Goal: Transaction & Acquisition: Download file/media

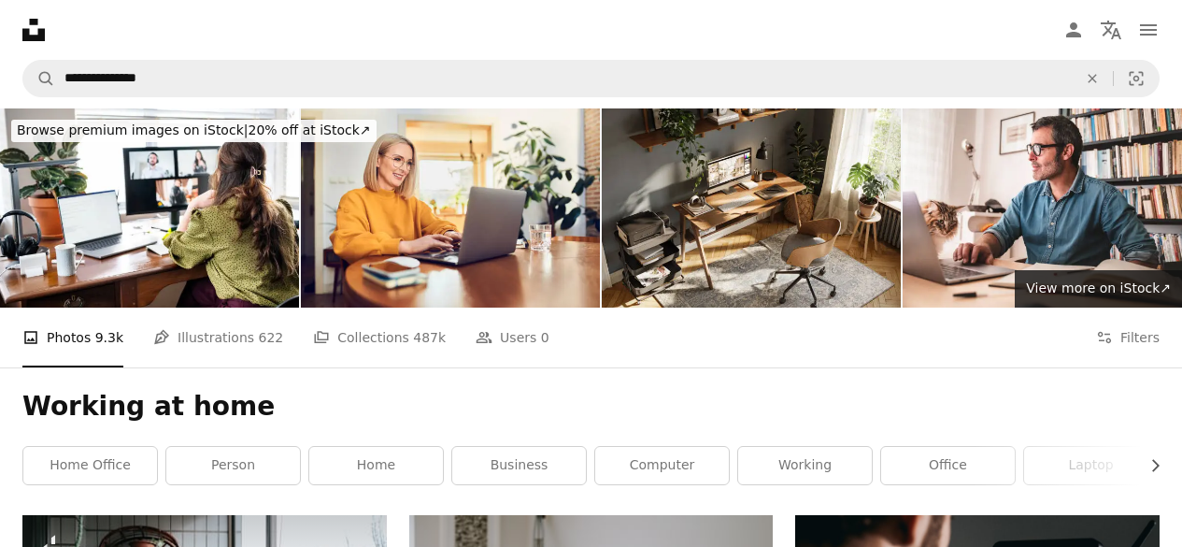
scroll to position [7560, 0]
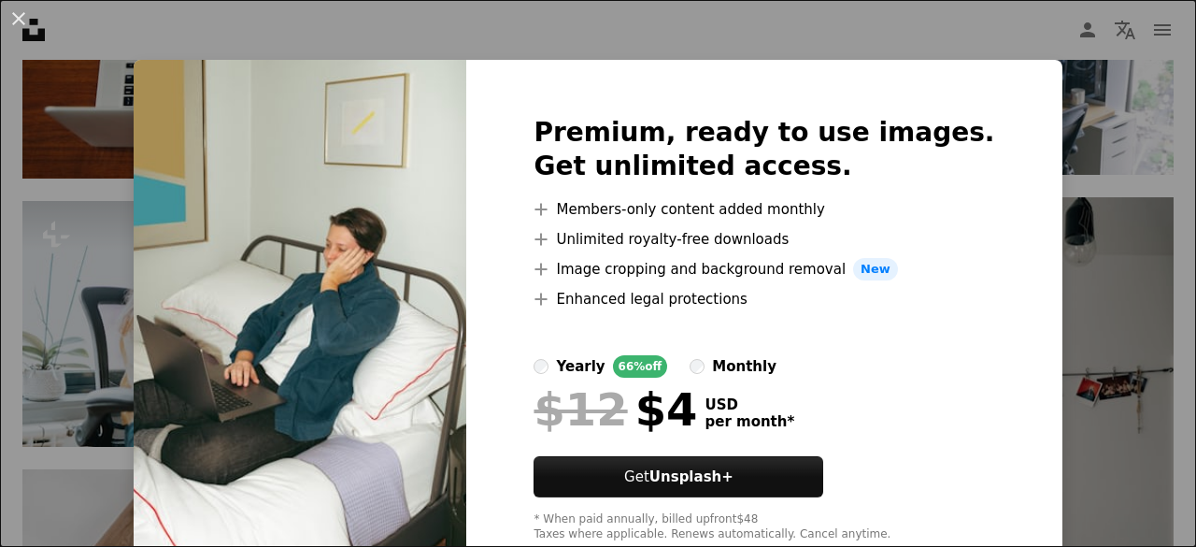
click at [1109, 203] on div "An X shape Premium, ready to use images. Get unlimited access. A plus sign Memb…" at bounding box center [598, 273] width 1196 height 547
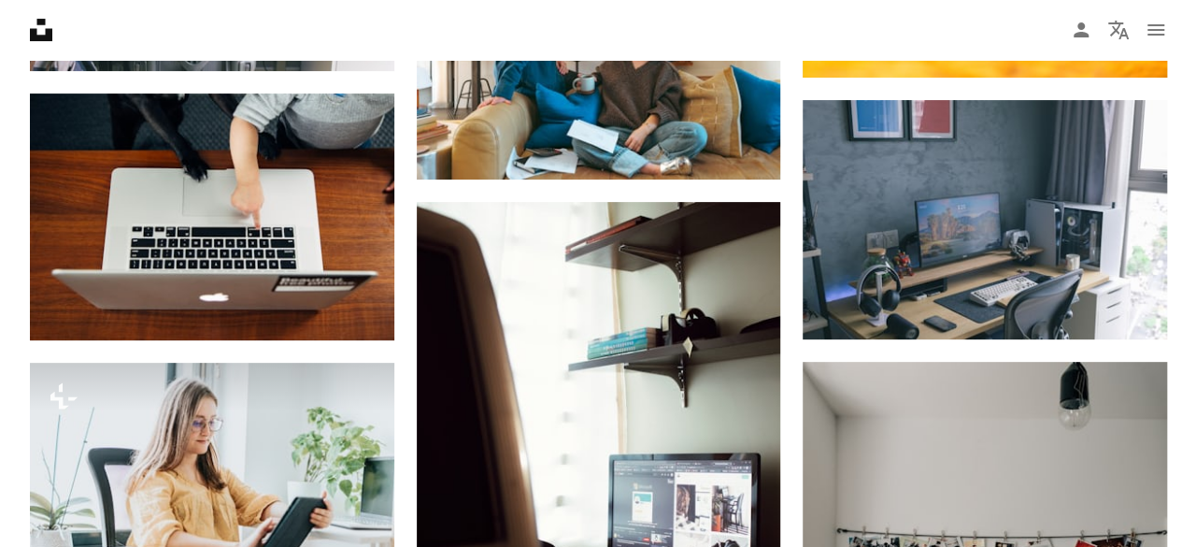
scroll to position [7279, 0]
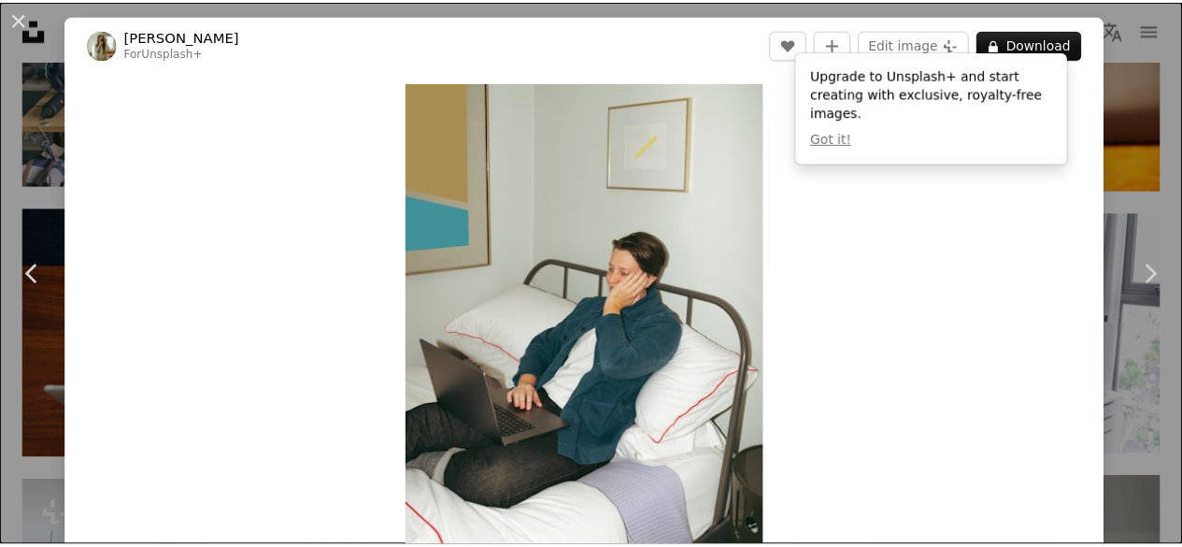
scroll to position [93, 0]
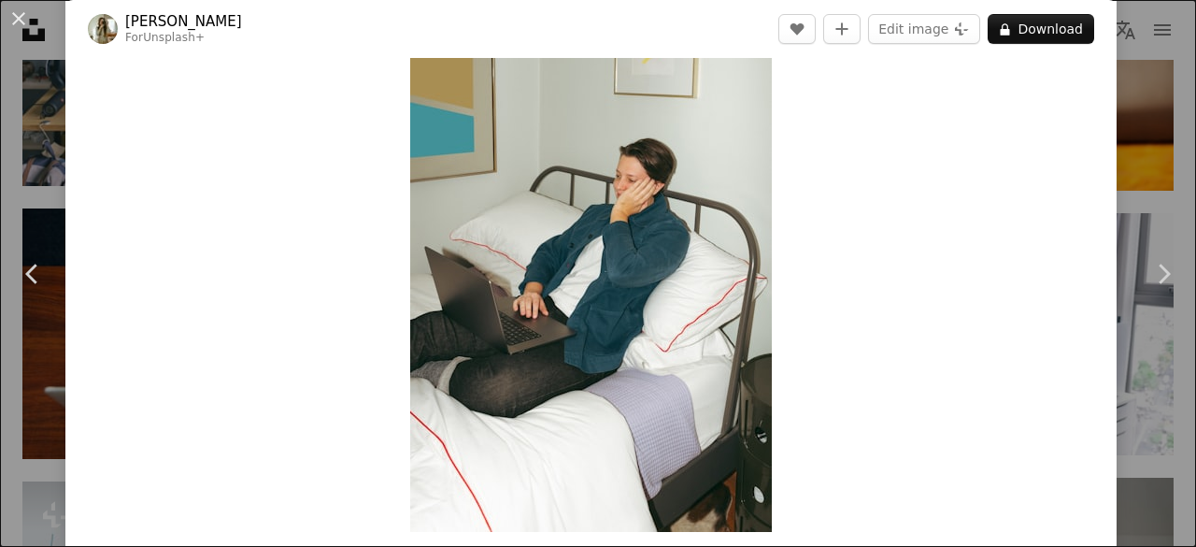
click at [1126, 78] on div "An X shape Chevron left Chevron right [PERSON_NAME] For Unsplash+ A heart A plu…" at bounding box center [598, 273] width 1196 height 547
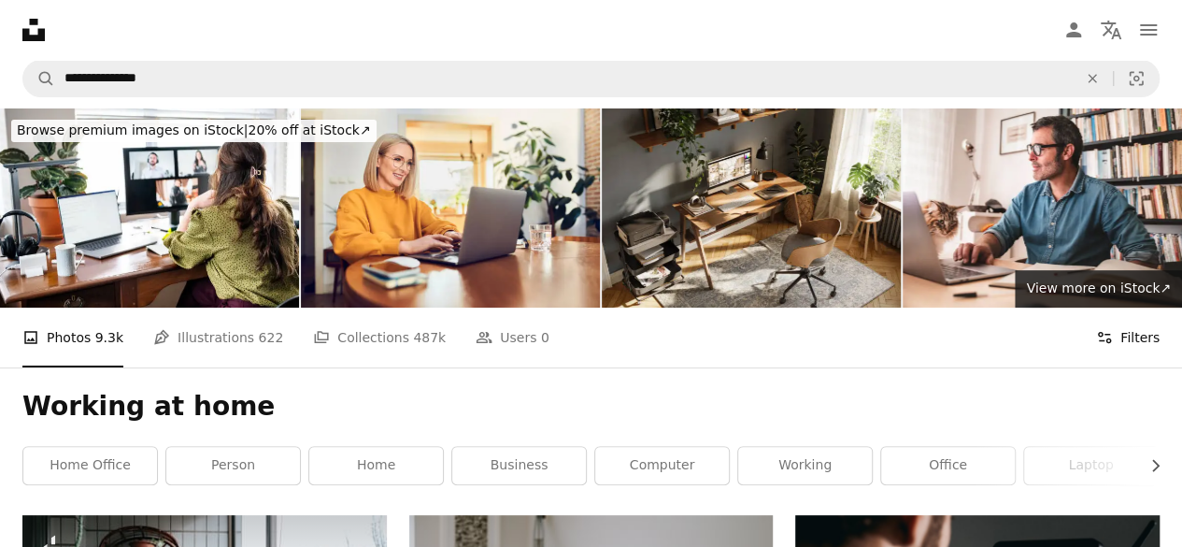
click at [1133, 308] on button "Filters Filters" at bounding box center [1128, 338] width 64 height 60
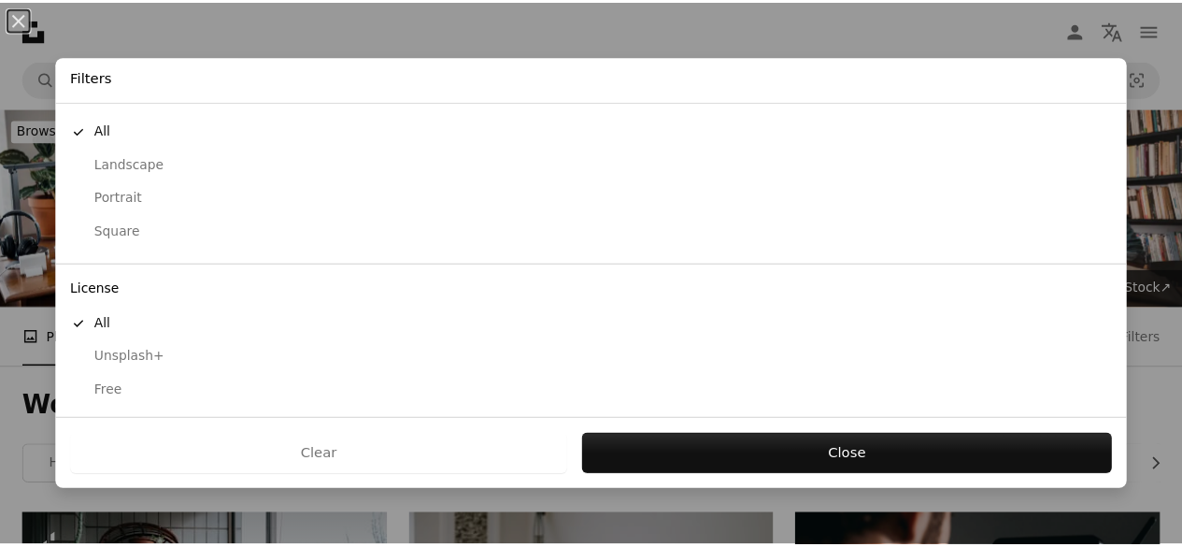
scroll to position [192, 0]
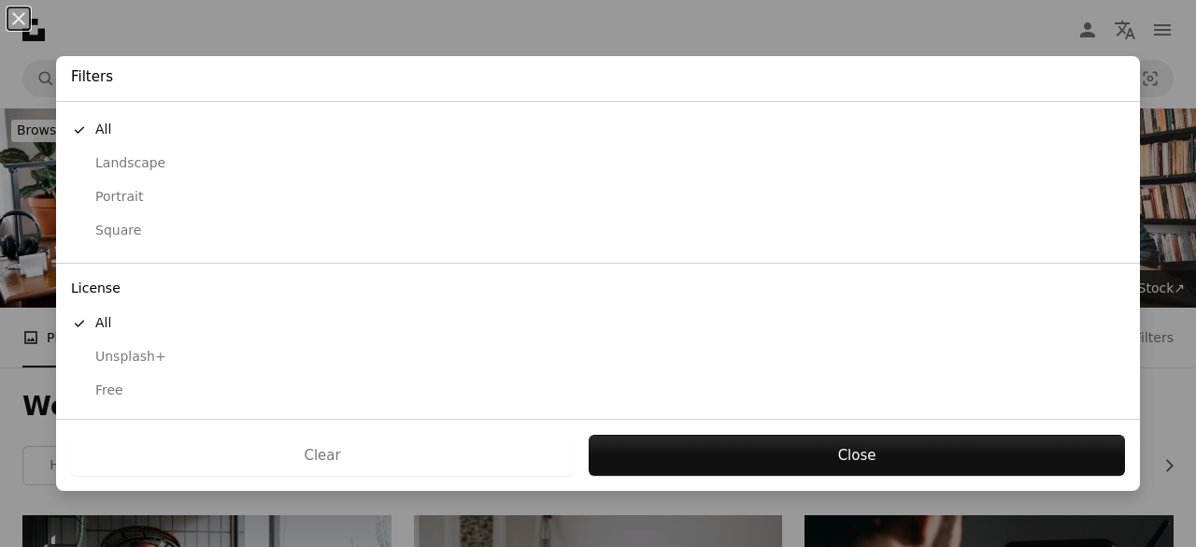
click at [102, 392] on div "Free" at bounding box center [598, 390] width 1054 height 19
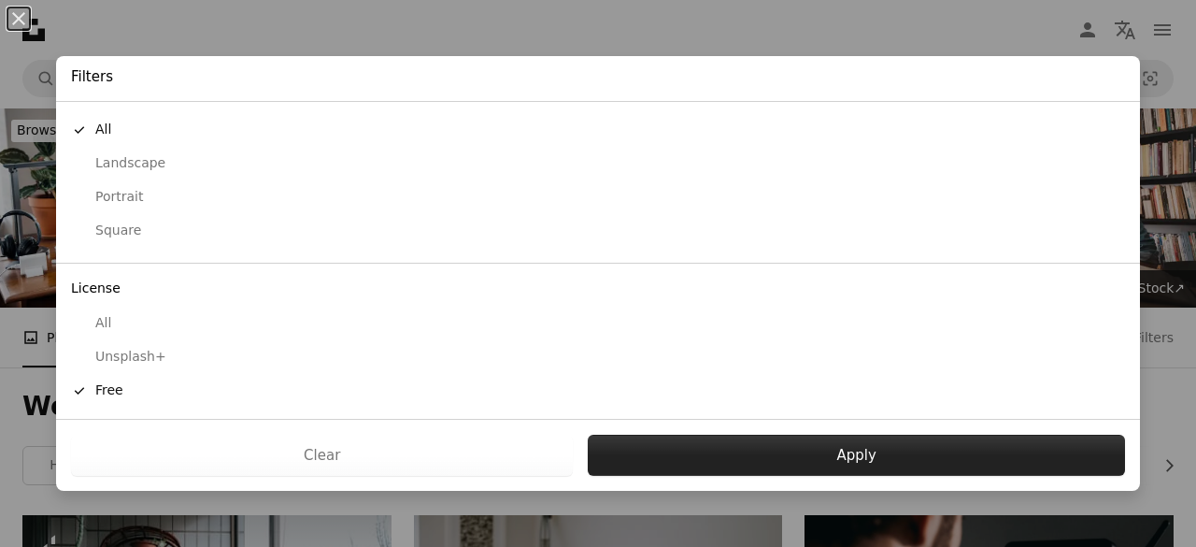
click at [809, 448] on button "Apply" at bounding box center [856, 455] width 537 height 41
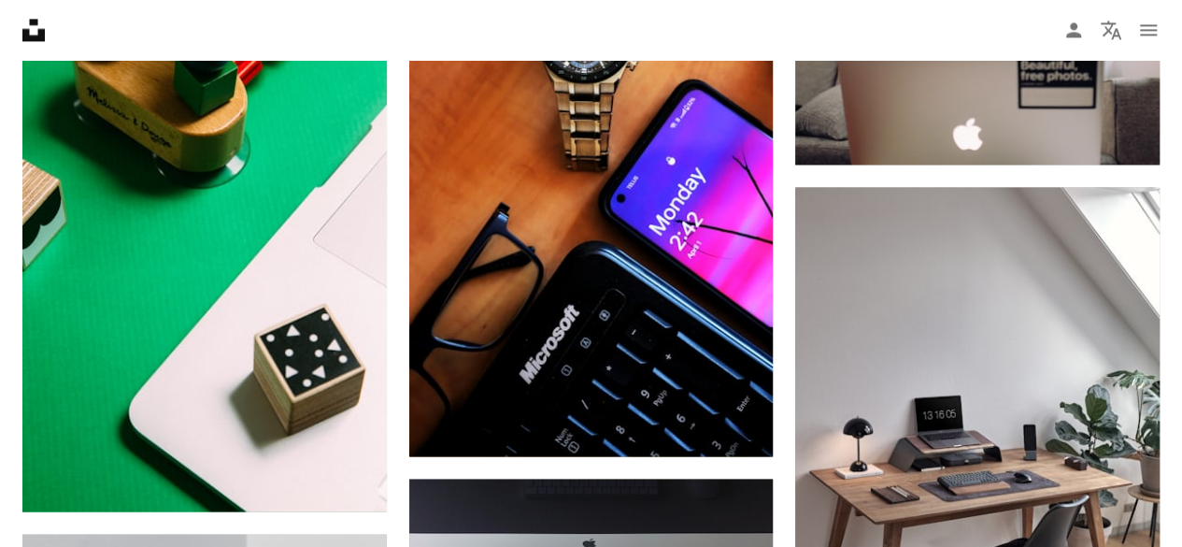
scroll to position [1309, 0]
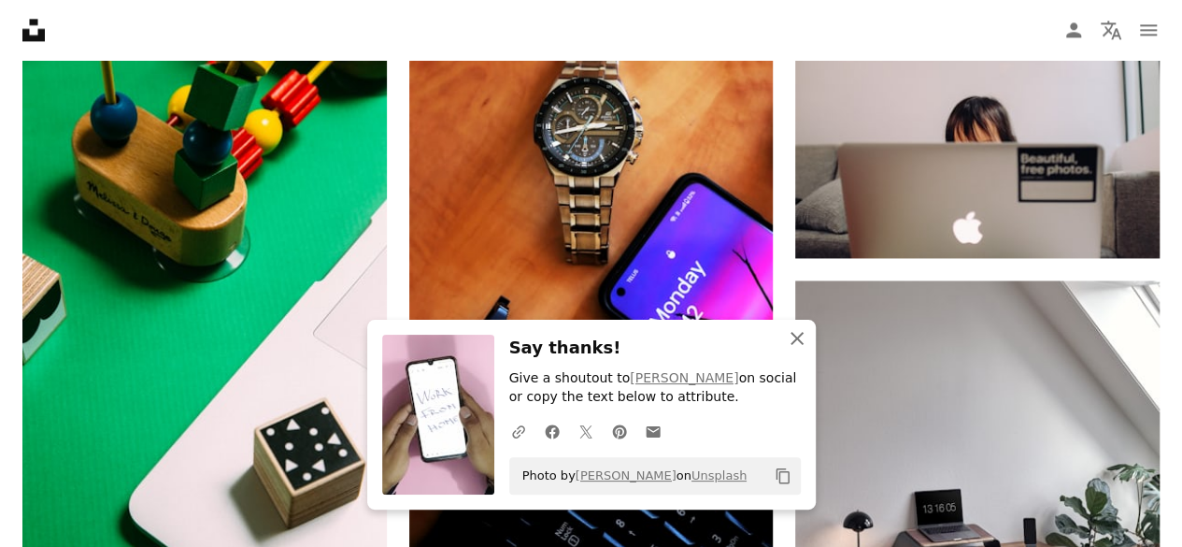
click at [797, 341] on icon "button" at bounding box center [797, 338] width 13 height 13
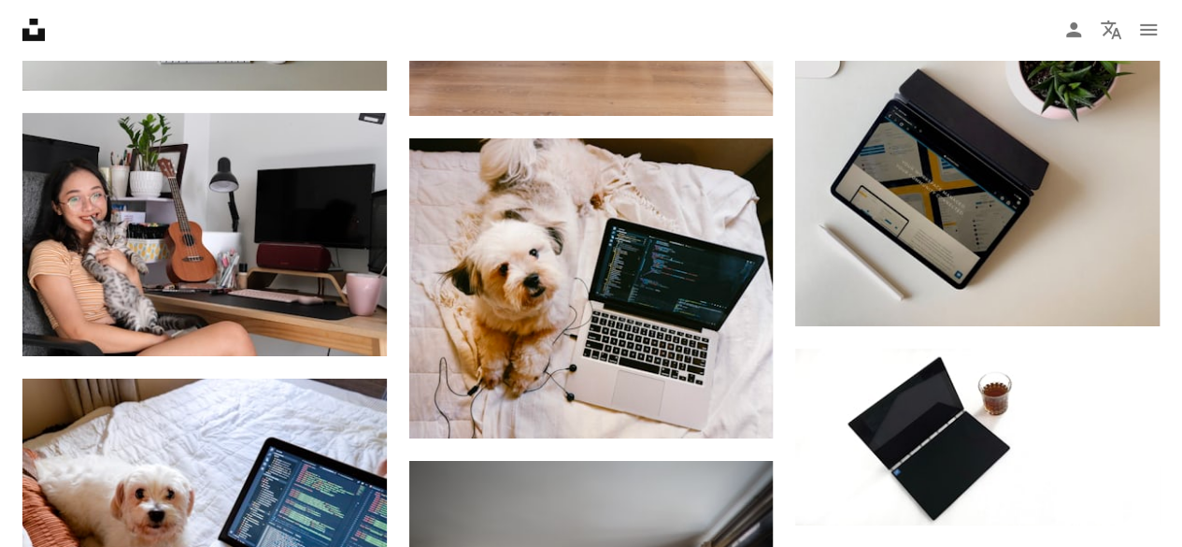
scroll to position [2898, 0]
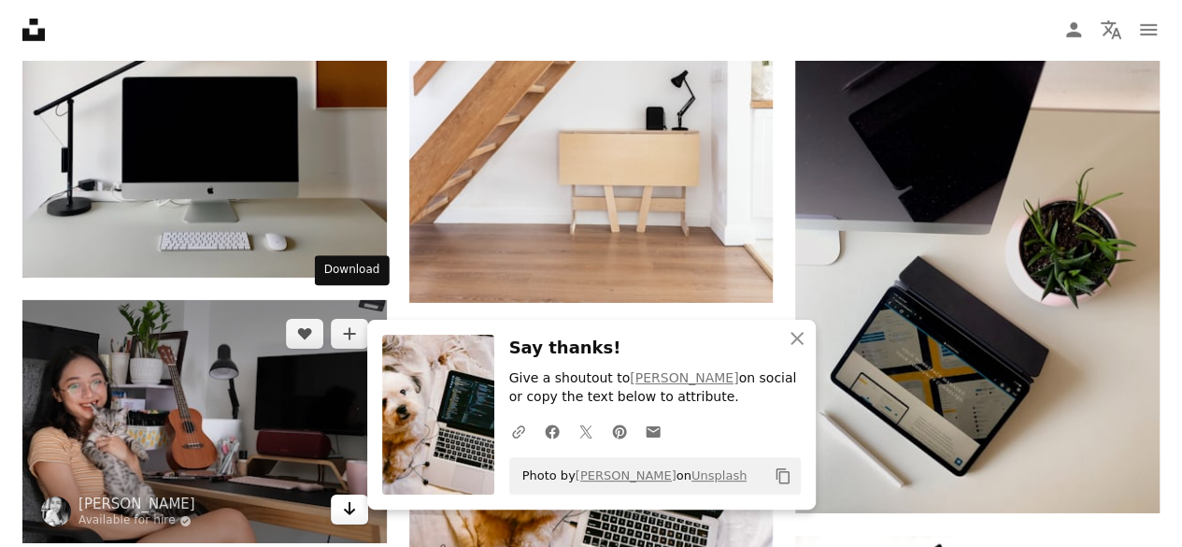
click at [342, 497] on icon "Arrow pointing down" at bounding box center [349, 508] width 15 height 22
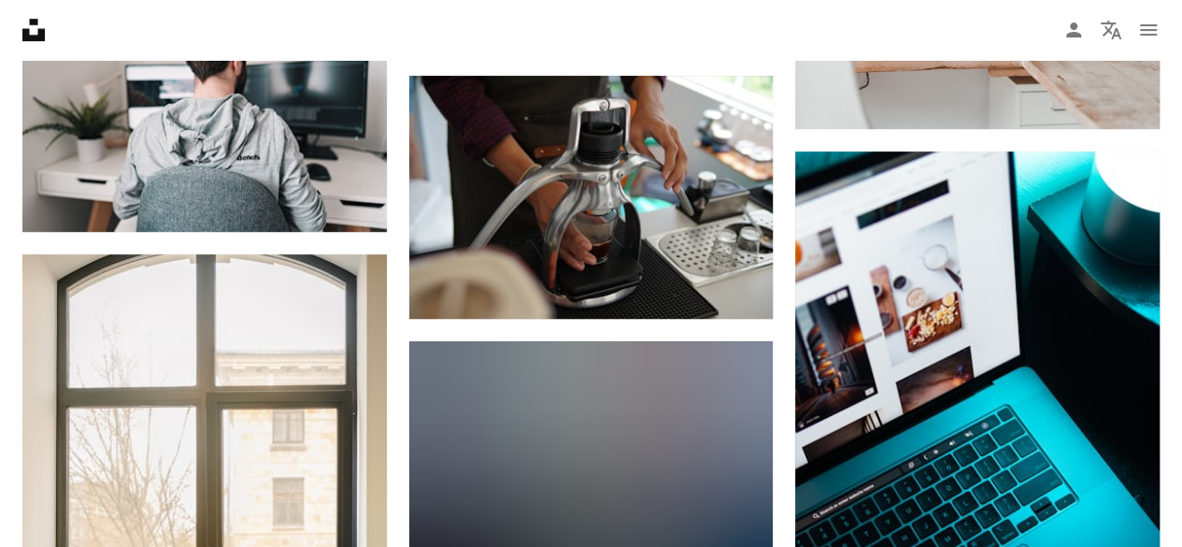
scroll to position [7571, 0]
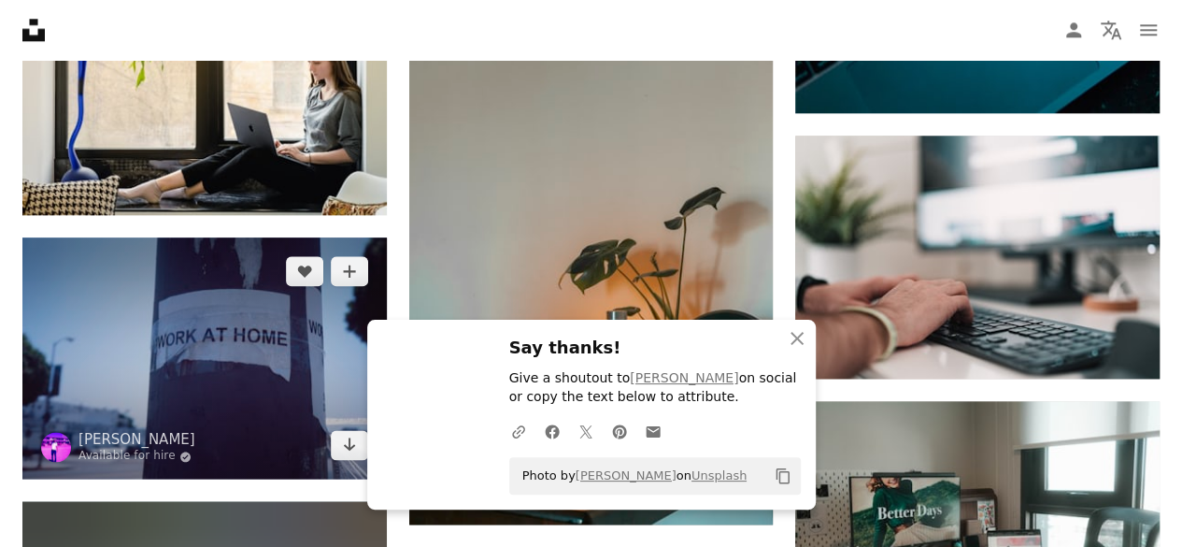
scroll to position [8225, 0]
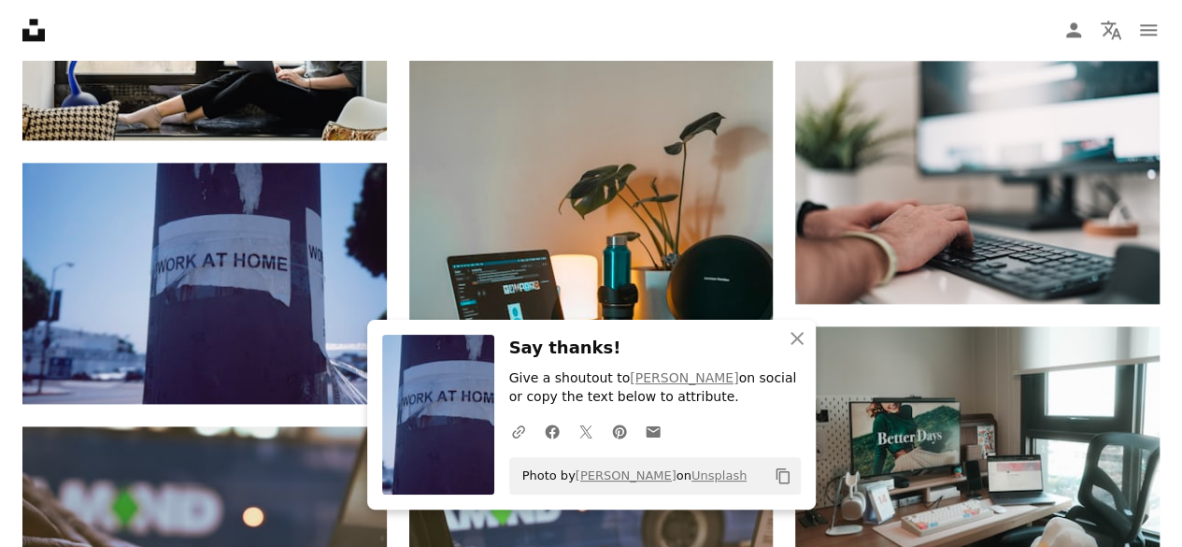
click at [649, 339] on h3 "Say thanks!" at bounding box center [655, 348] width 292 height 27
click at [789, 329] on icon "An X shape" at bounding box center [797, 338] width 22 height 22
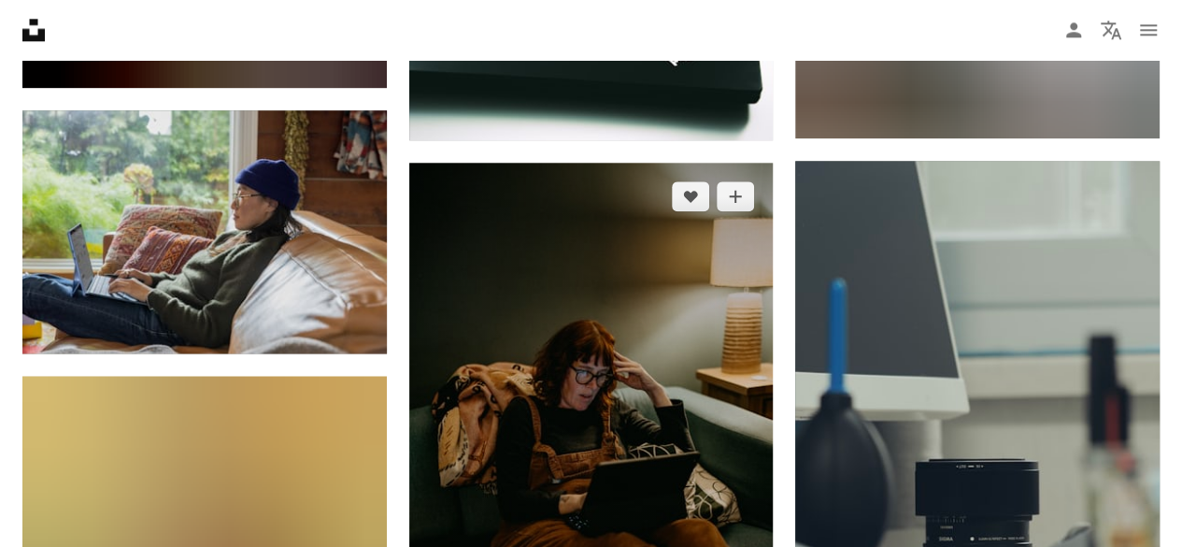
scroll to position [11777, 0]
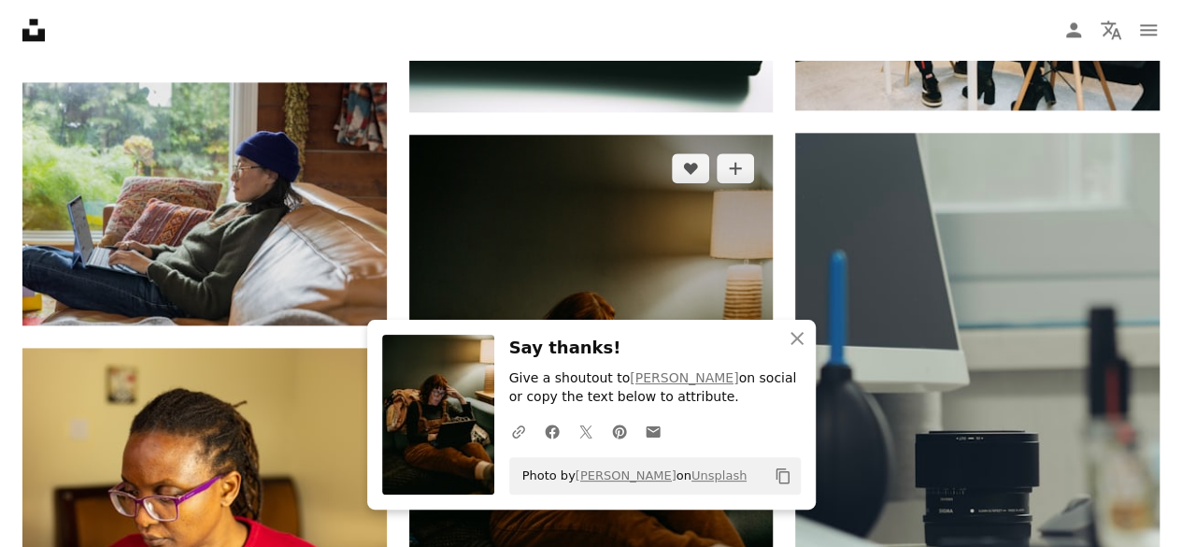
scroll to position [11299, 0]
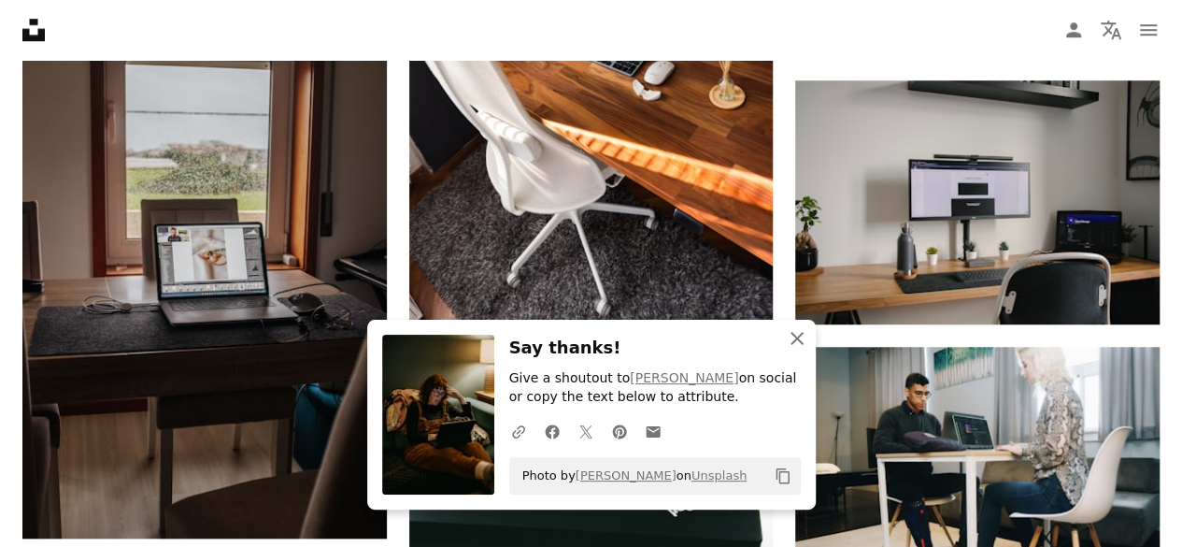
click at [804, 339] on icon "An X shape" at bounding box center [797, 338] width 22 height 22
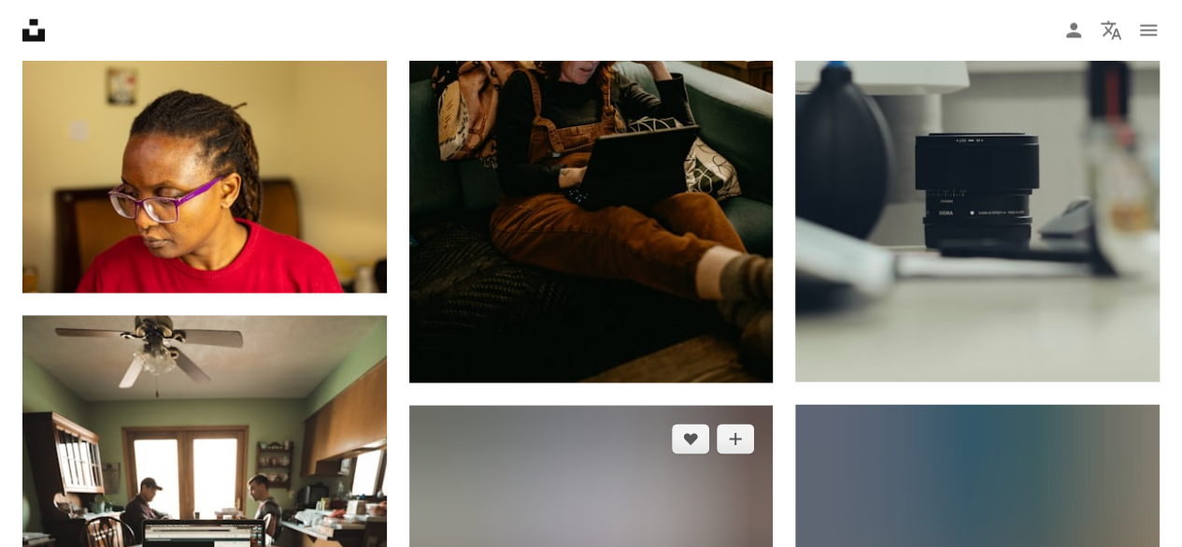
scroll to position [12046, 0]
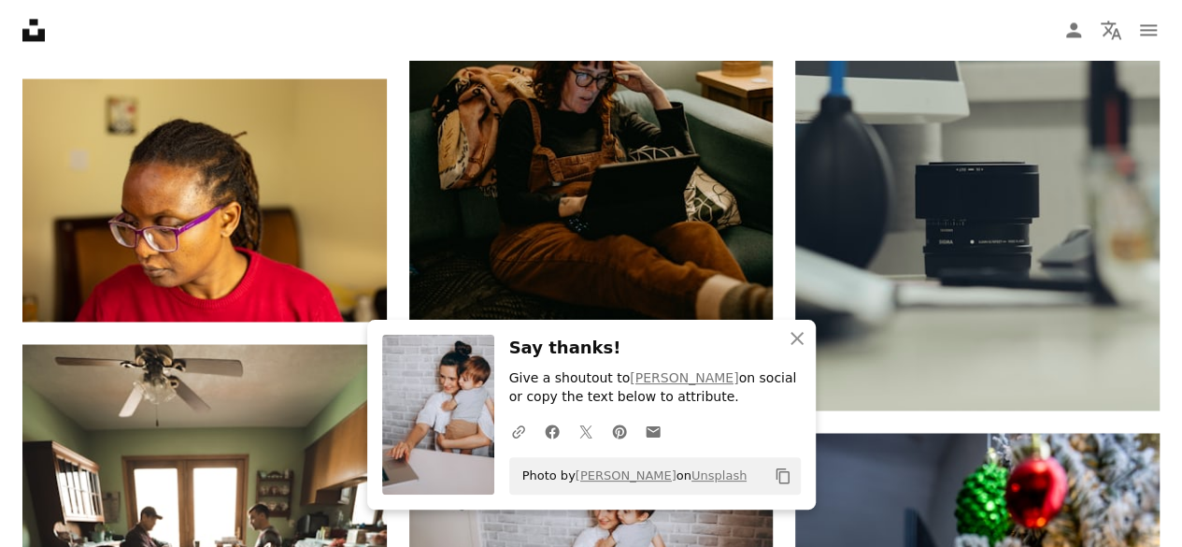
click at [794, 337] on icon "button" at bounding box center [797, 338] width 13 height 13
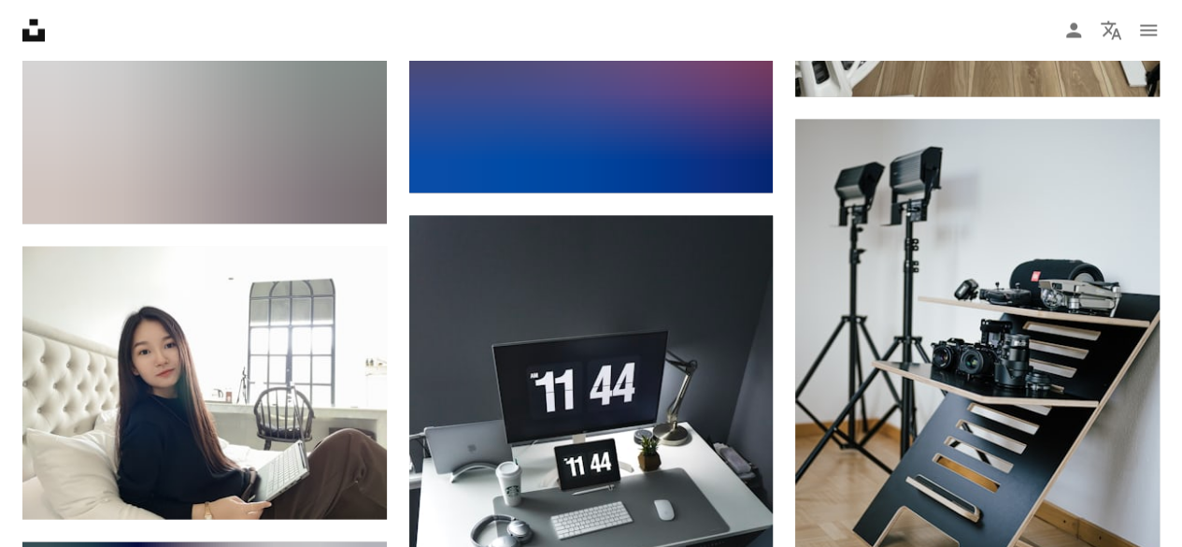
scroll to position [15598, 0]
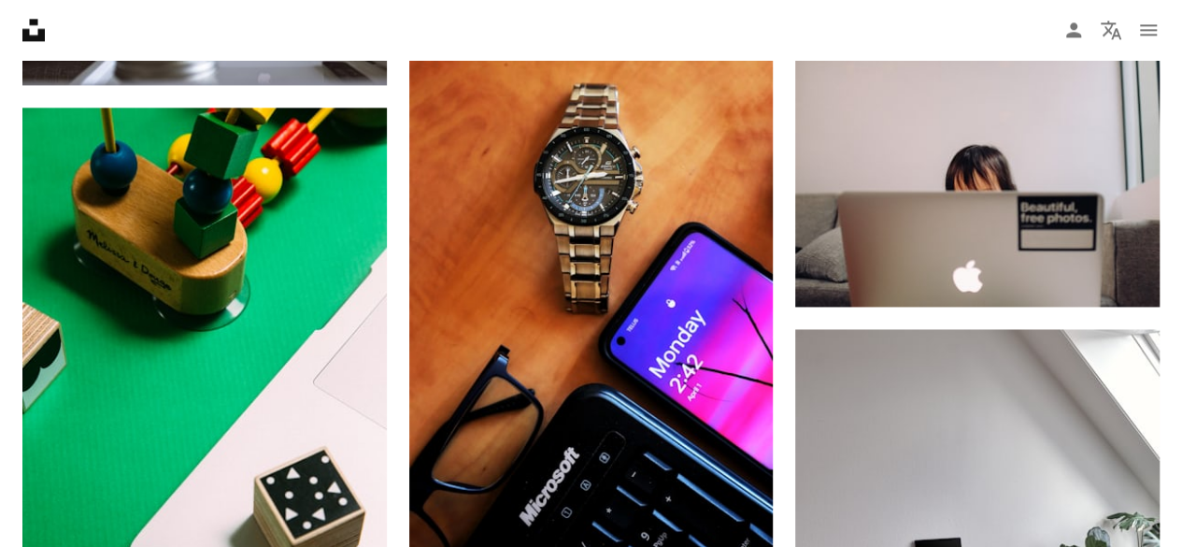
scroll to position [0, 0]
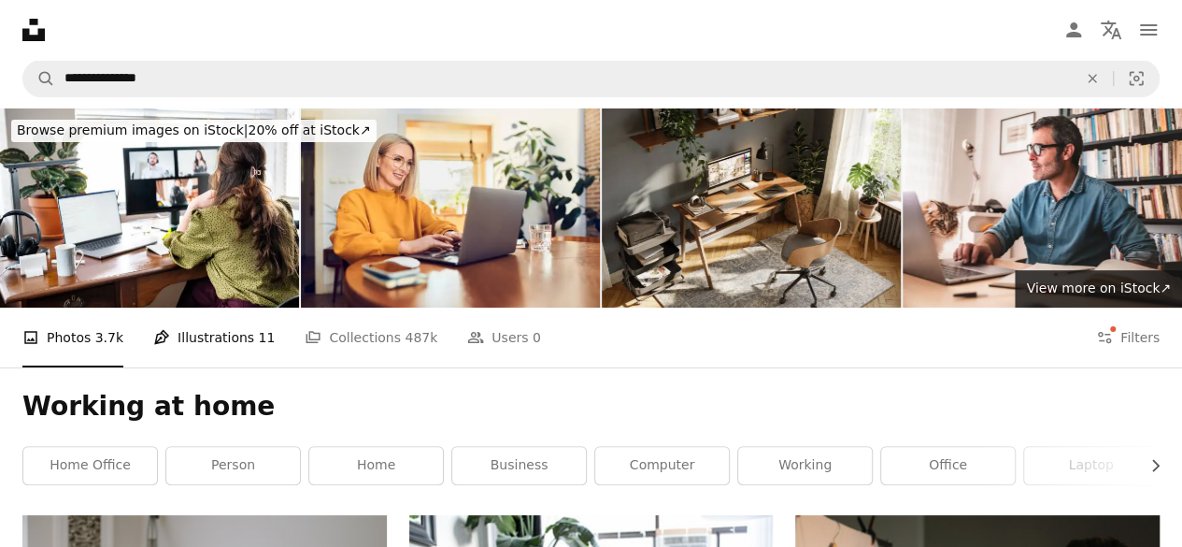
click at [217, 308] on link "Pen Tool Illustrations 11" at bounding box center [214, 338] width 122 height 60
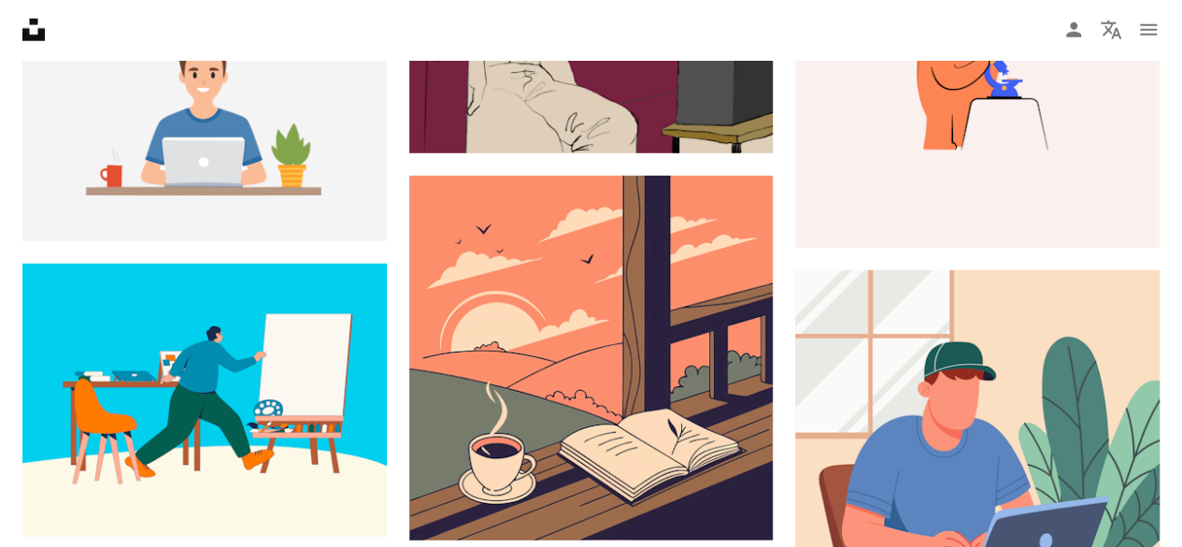
scroll to position [2617, 0]
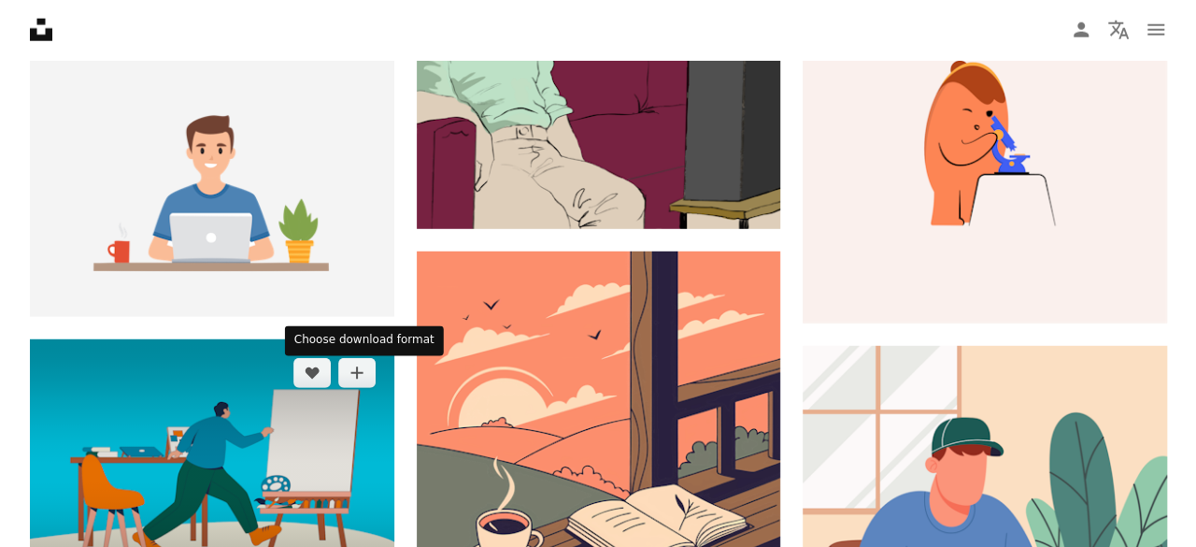
scroll to position [0, 0]
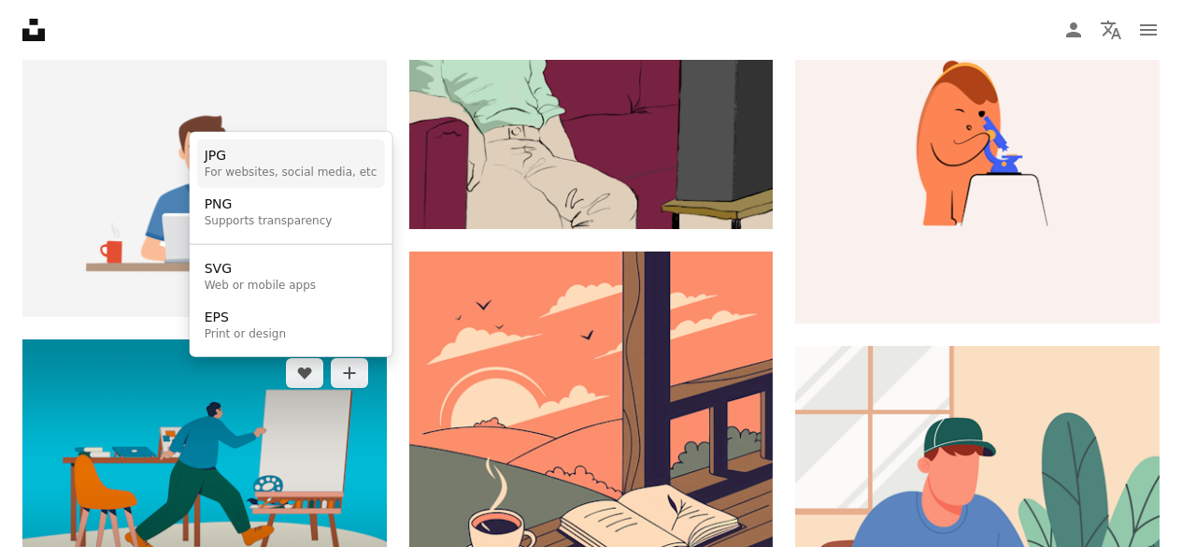
click at [297, 167] on div "For websites, social media, etc" at bounding box center [291, 172] width 173 height 15
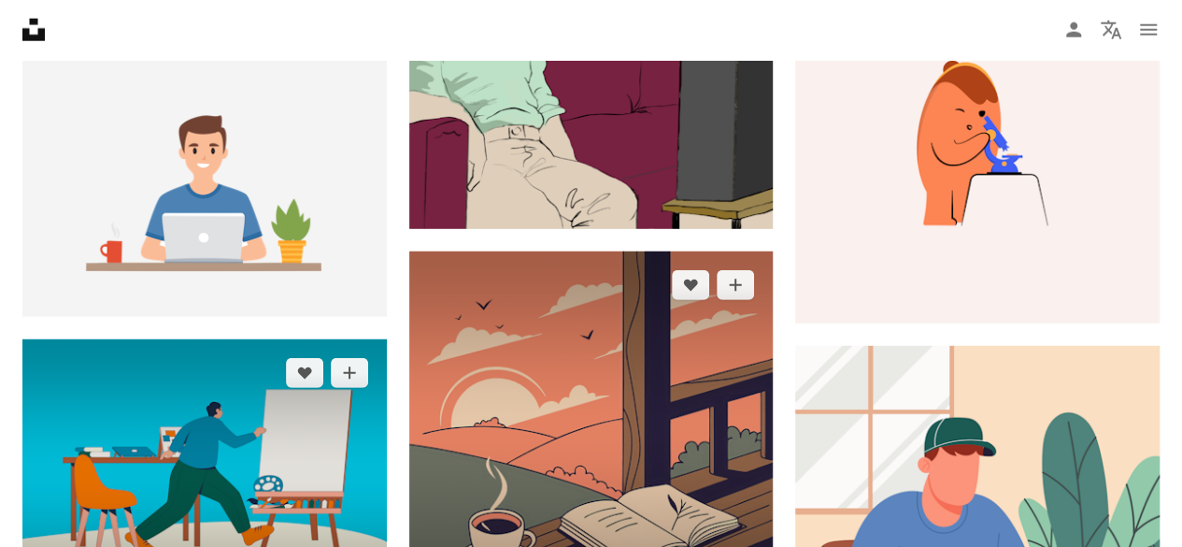
scroll to position [2430, 0]
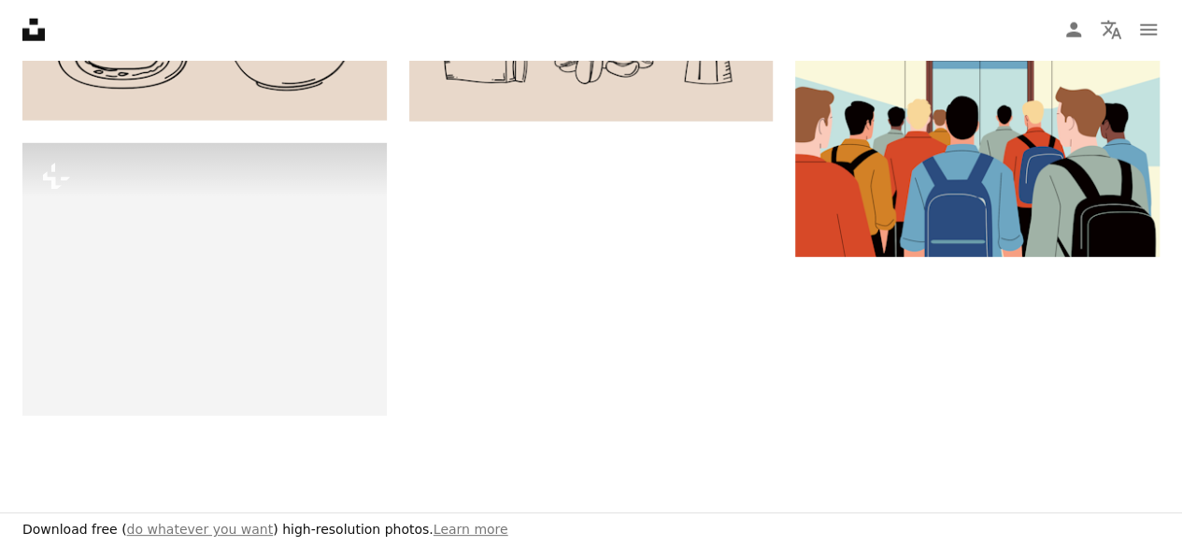
scroll to position [2898, 0]
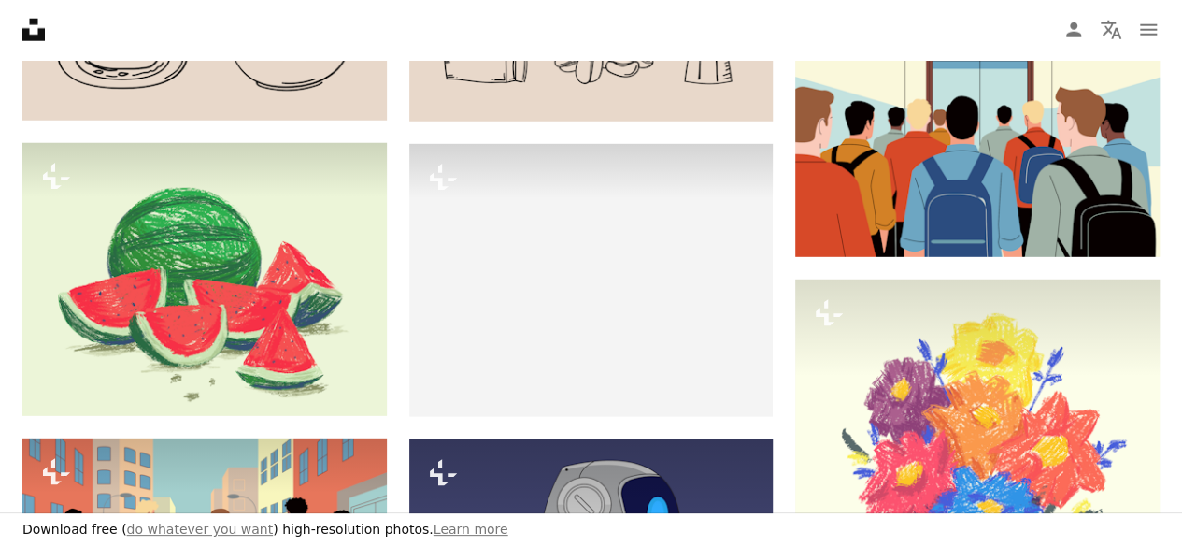
scroll to position [12712, 0]
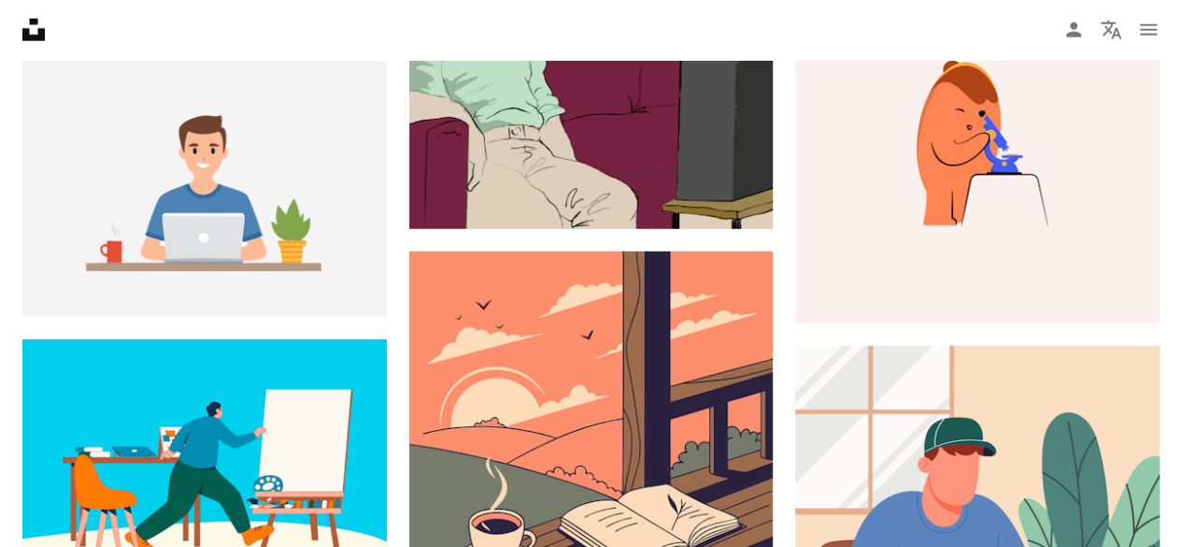
scroll to position [1402, 0]
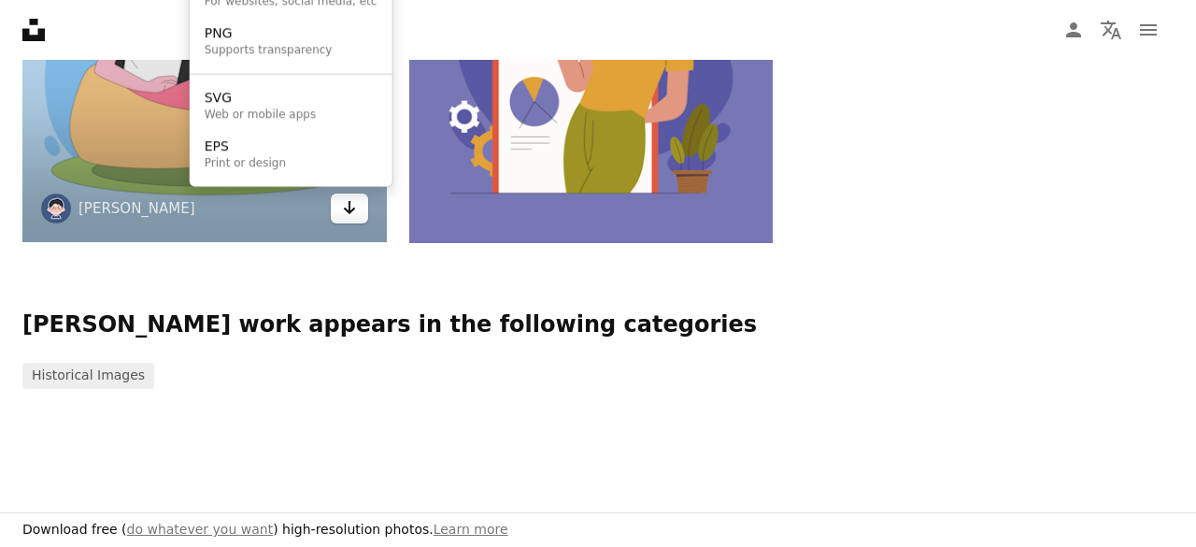
click at [353, 223] on button "Arrow pointing down" at bounding box center [349, 208] width 37 height 30
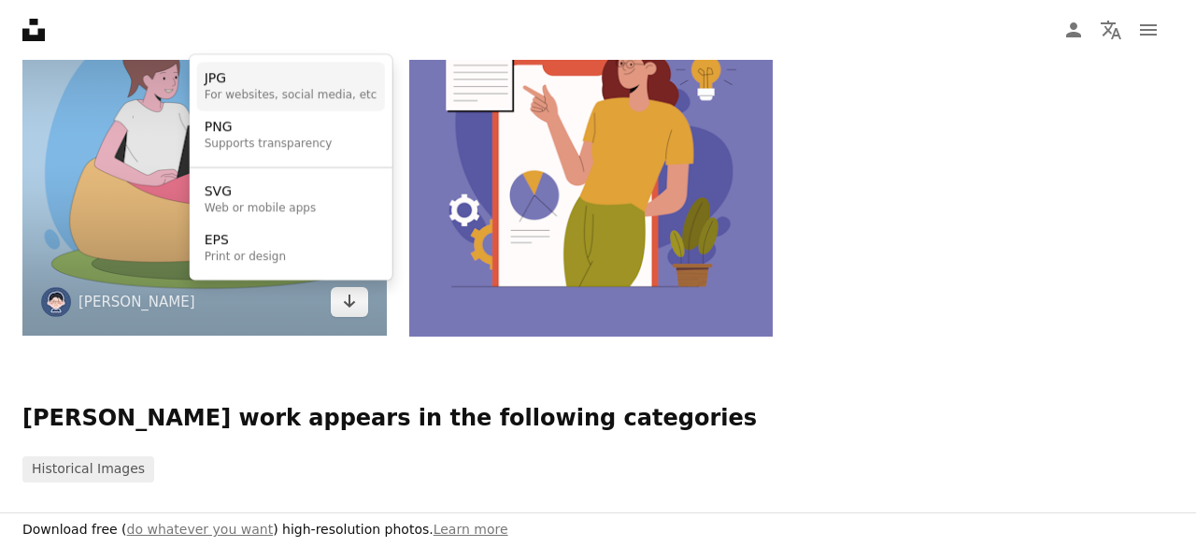
click at [327, 86] on div "JPG" at bounding box center [291, 79] width 173 height 19
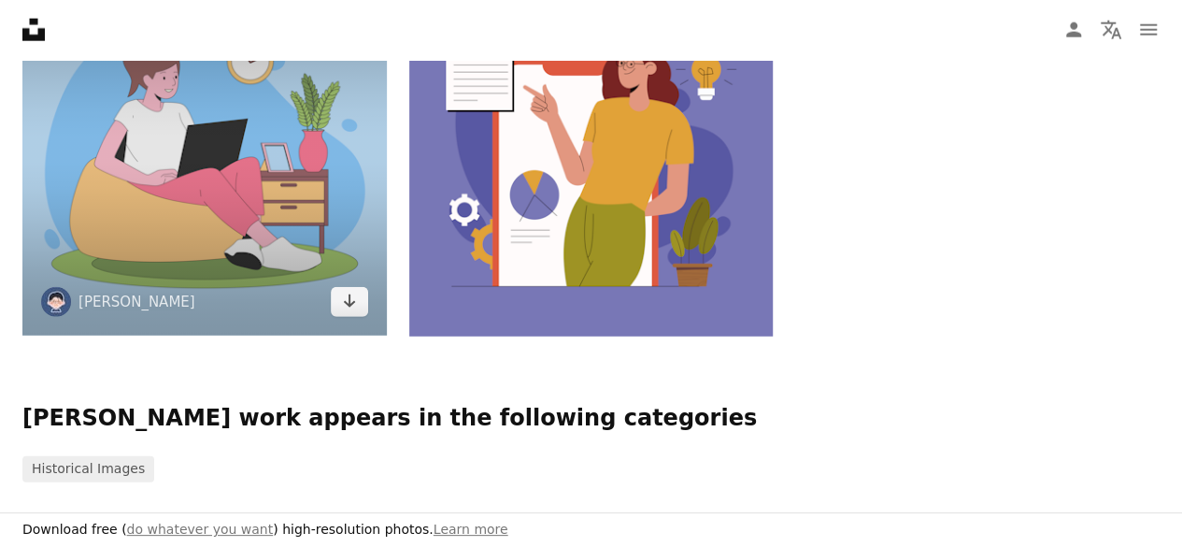
scroll to position [1589, 0]
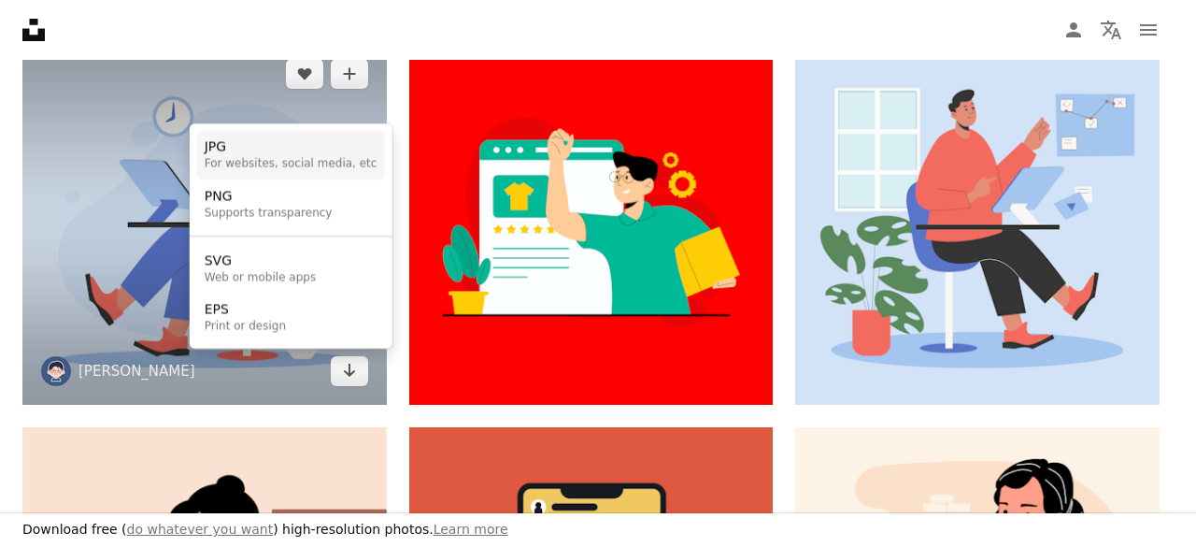
click at [290, 168] on div "For websites, social media, etc" at bounding box center [291, 164] width 173 height 15
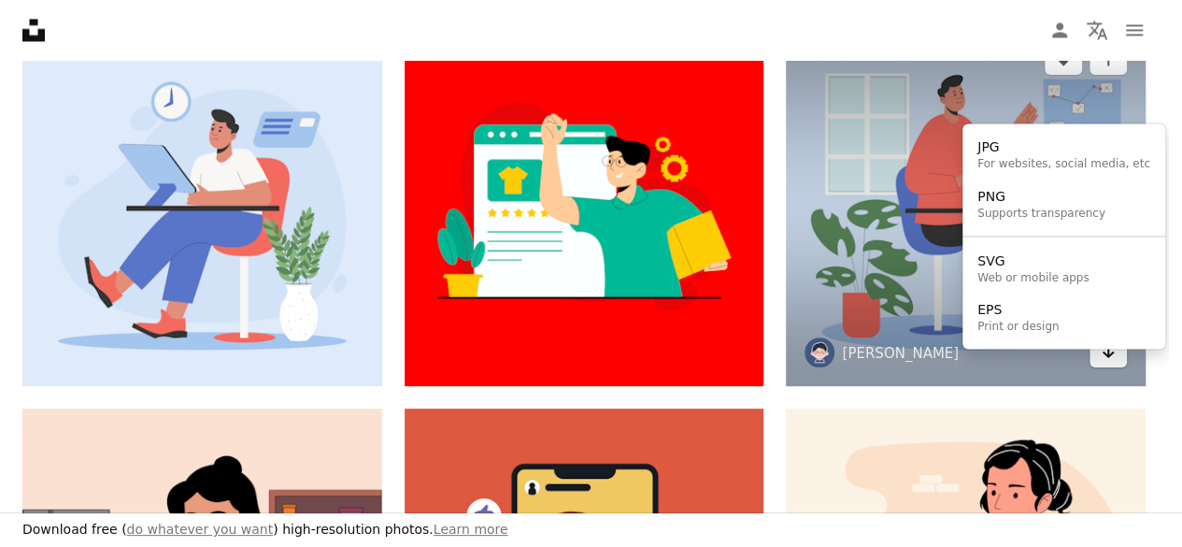
click at [1115, 358] on icon "Choose download format" at bounding box center [1109, 351] width 12 height 13
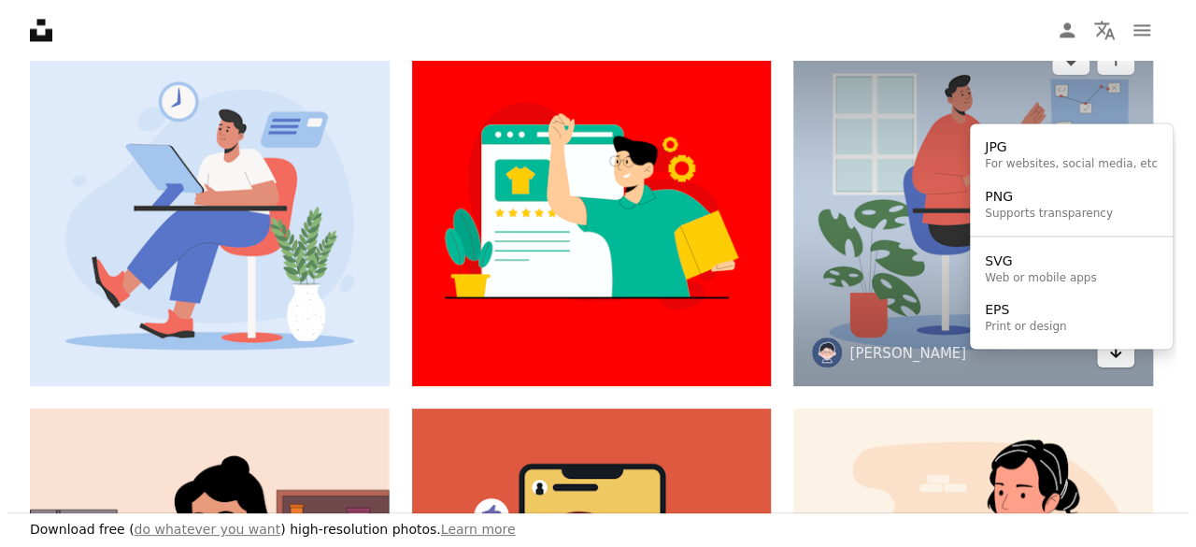
scroll to position [0, 0]
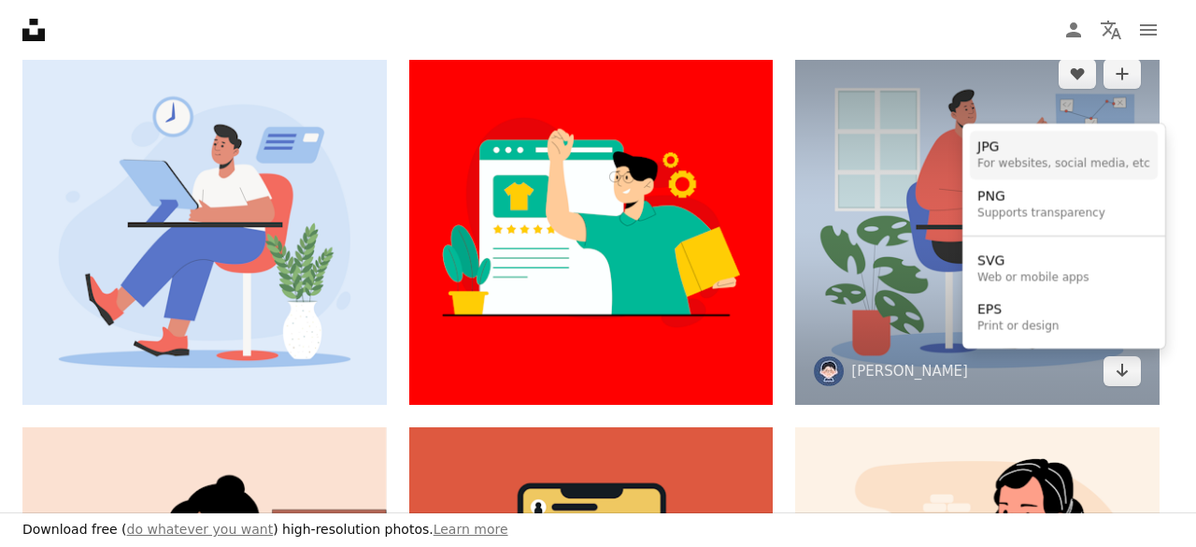
click at [1019, 150] on div "JPG" at bounding box center [1064, 147] width 173 height 19
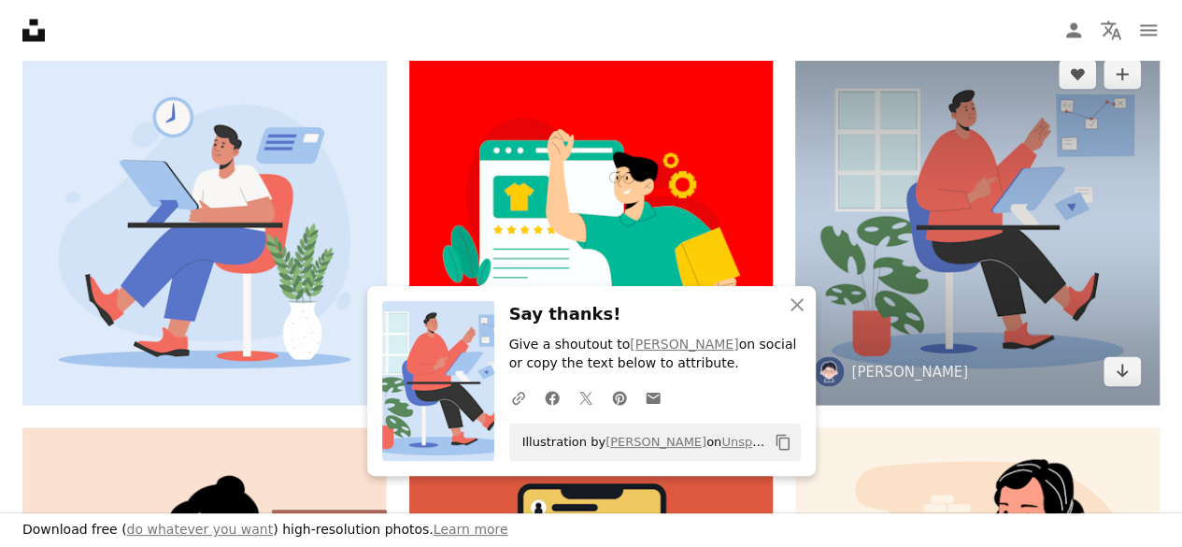
scroll to position [841, 0]
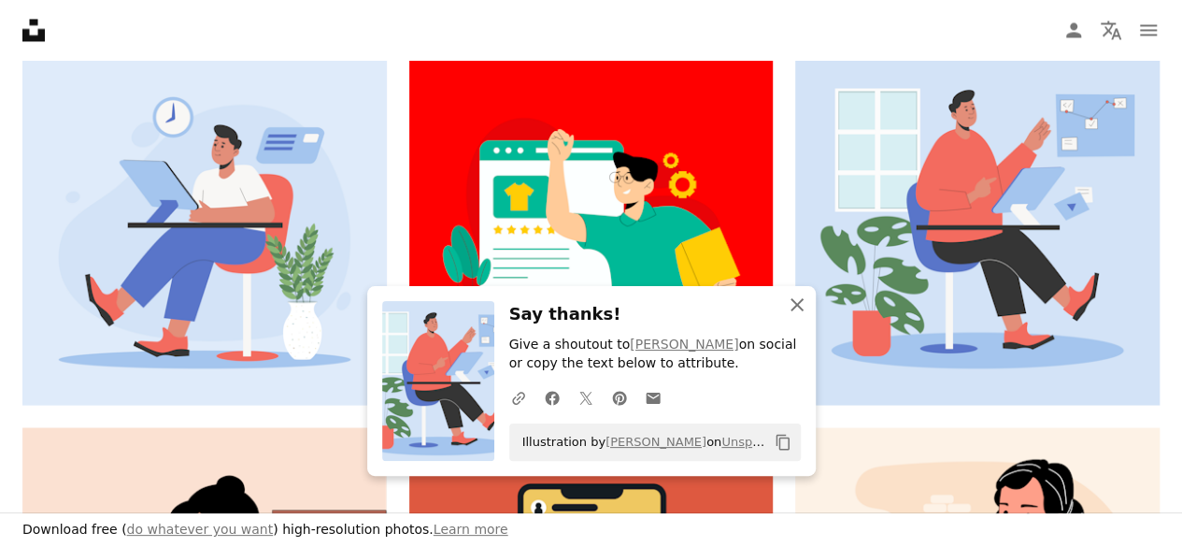
click at [808, 304] on icon "An X shape" at bounding box center [797, 304] width 22 height 22
click at [800, 303] on icon "button" at bounding box center [797, 304] width 13 height 13
click at [789, 298] on icon "An X shape" at bounding box center [797, 304] width 22 height 22
click at [799, 304] on icon "An X shape" at bounding box center [797, 304] width 22 height 22
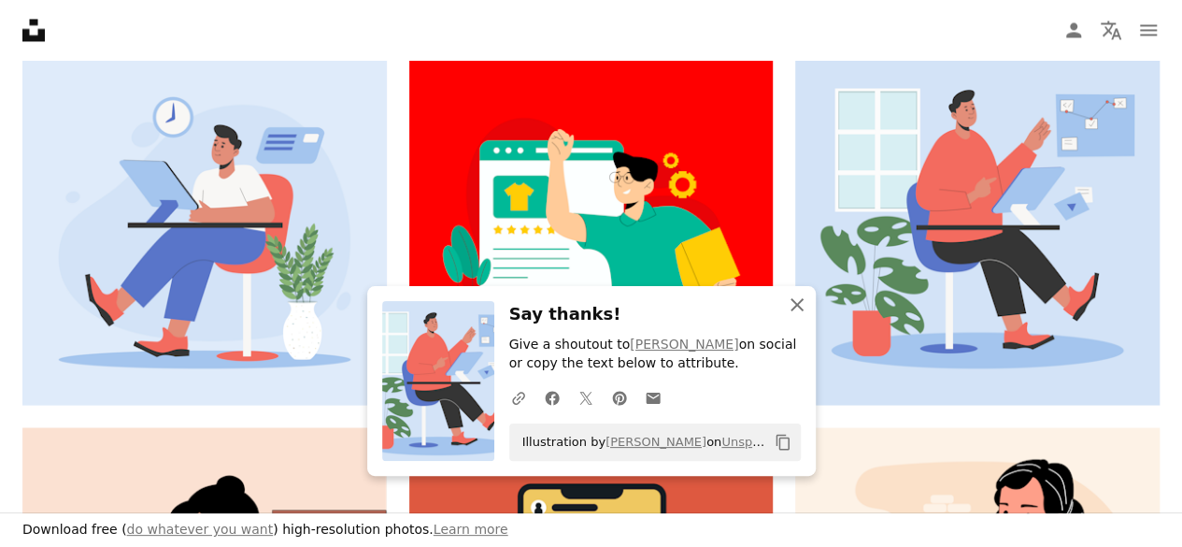
click at [799, 305] on icon "An X shape" at bounding box center [797, 304] width 22 height 22
click at [796, 306] on icon "button" at bounding box center [797, 304] width 13 height 13
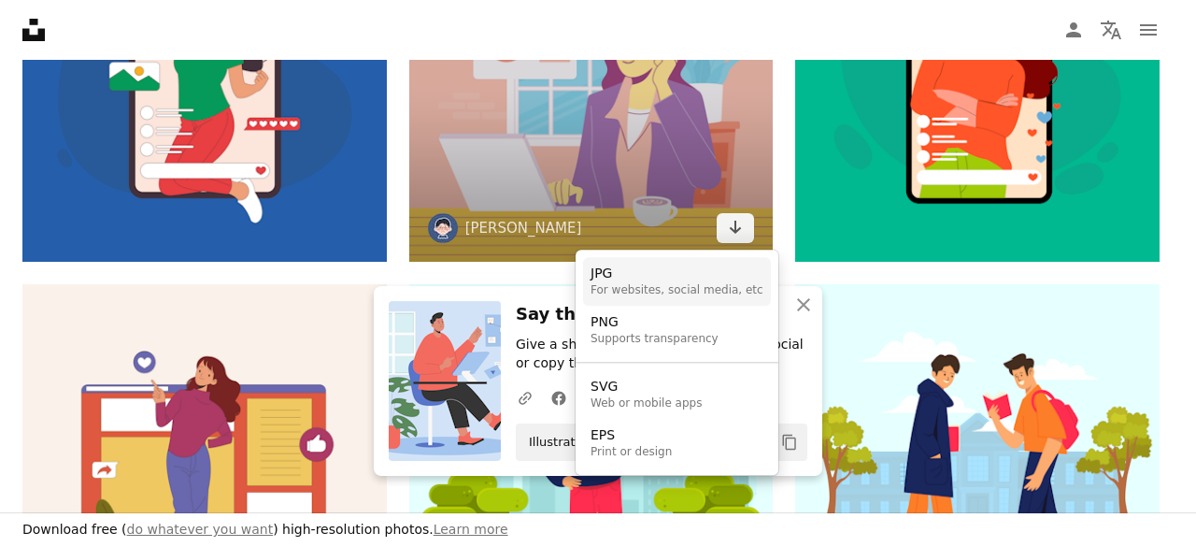
click at [637, 286] on div "For websites, social media, etc" at bounding box center [677, 290] width 173 height 15
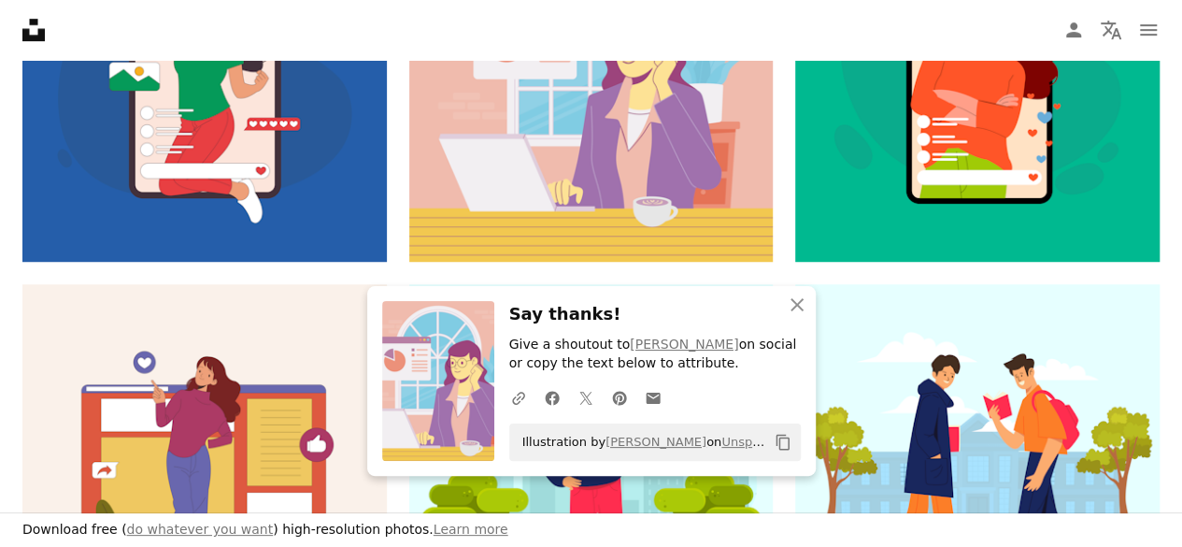
scroll to position [385, 0]
click at [793, 304] on icon "An X shape" at bounding box center [797, 304] width 22 height 22
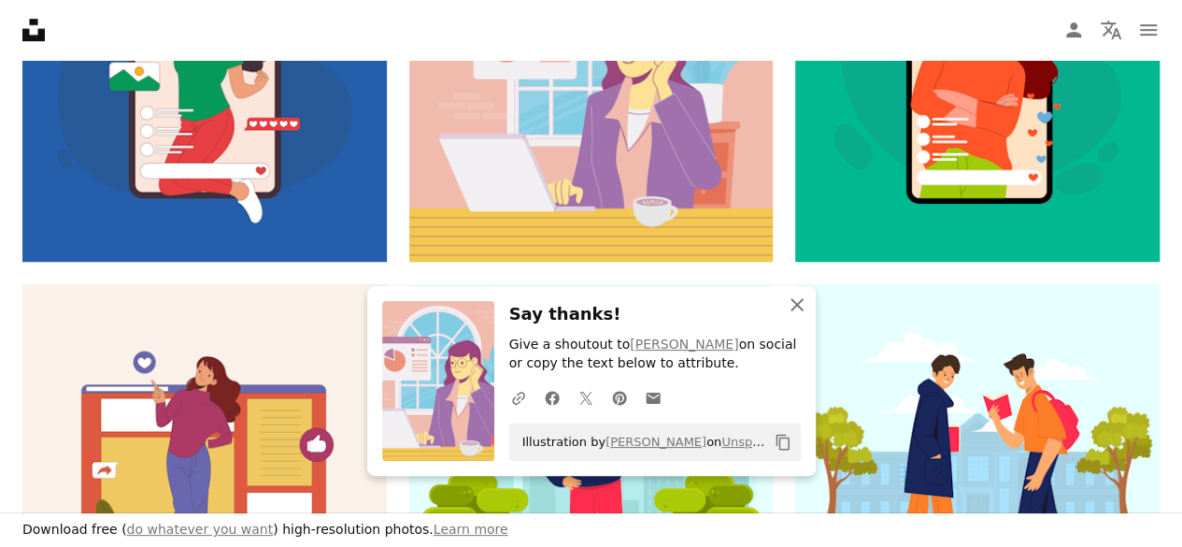
click at [794, 303] on icon "button" at bounding box center [797, 304] width 13 height 13
drag, startPoint x: 691, startPoint y: 294, endPoint x: 622, endPoint y: 348, distance: 87.3
click at [622, 348] on div "An X shape Close Say thanks! Give a shoutout to [PERSON_NAME] on social or copy…" at bounding box center [591, 381] width 449 height 190
click at [753, 375] on div "Say thanks! Give a shoutout to [PERSON_NAME] on social or copy the text below t…" at bounding box center [655, 381] width 292 height 160
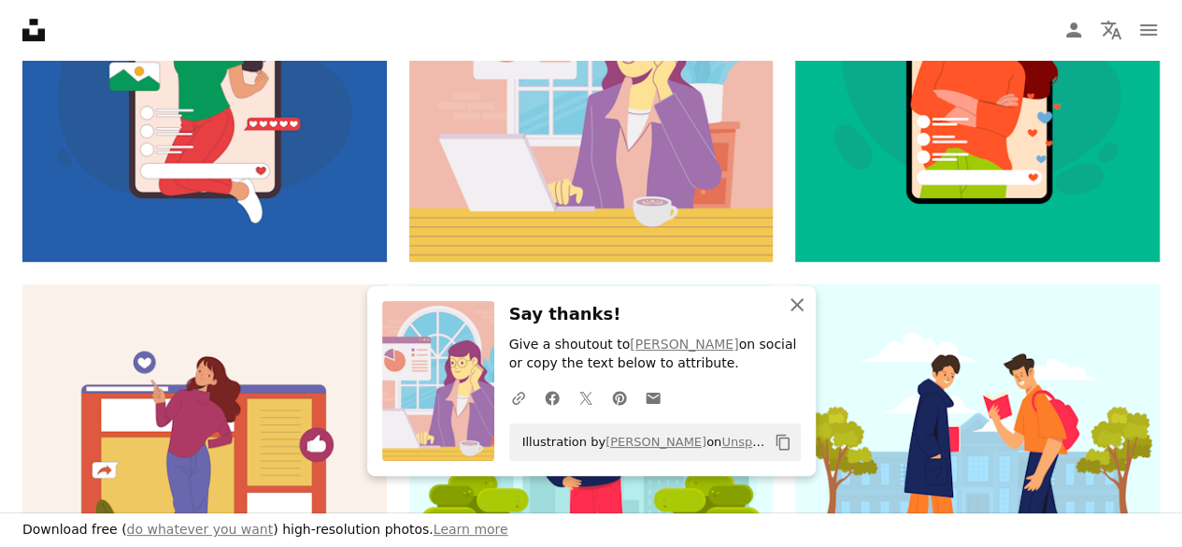
click at [797, 306] on icon "button" at bounding box center [797, 304] width 13 height 13
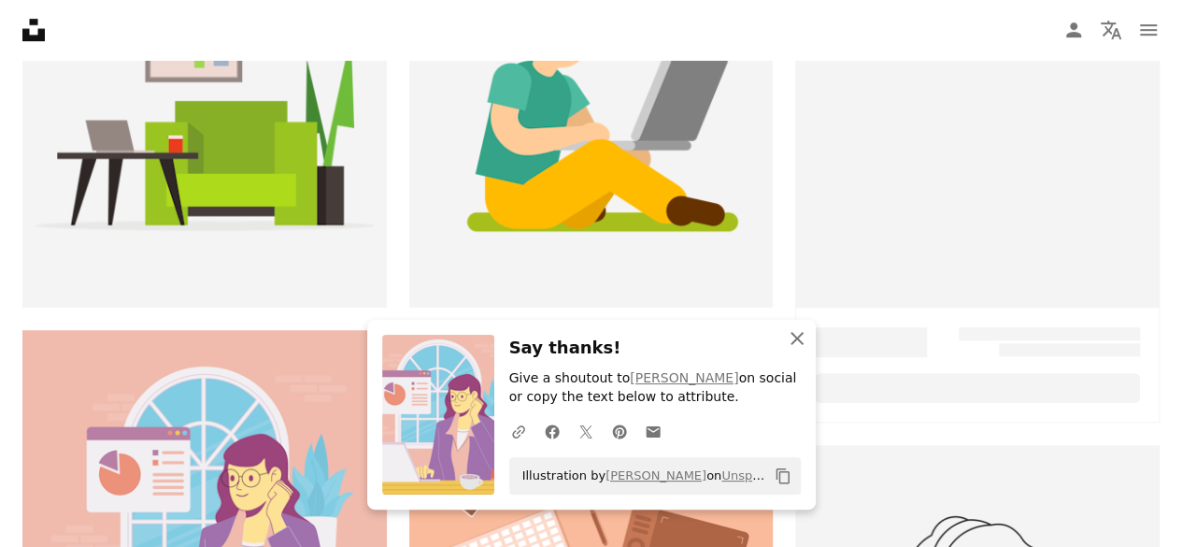
scroll to position [1402, 0]
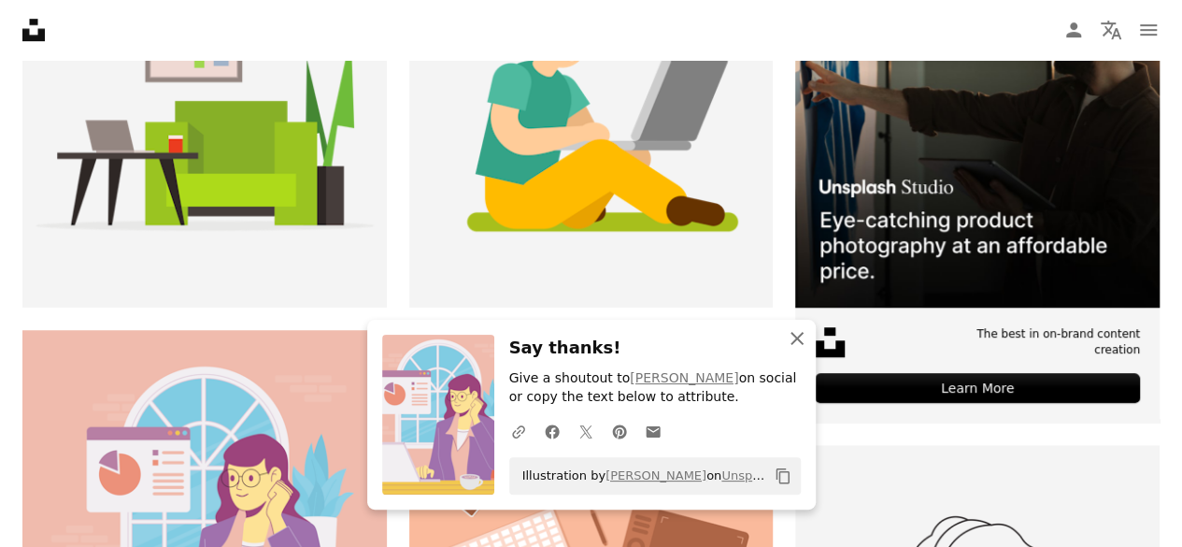
click at [798, 336] on icon "An X shape" at bounding box center [797, 338] width 22 height 22
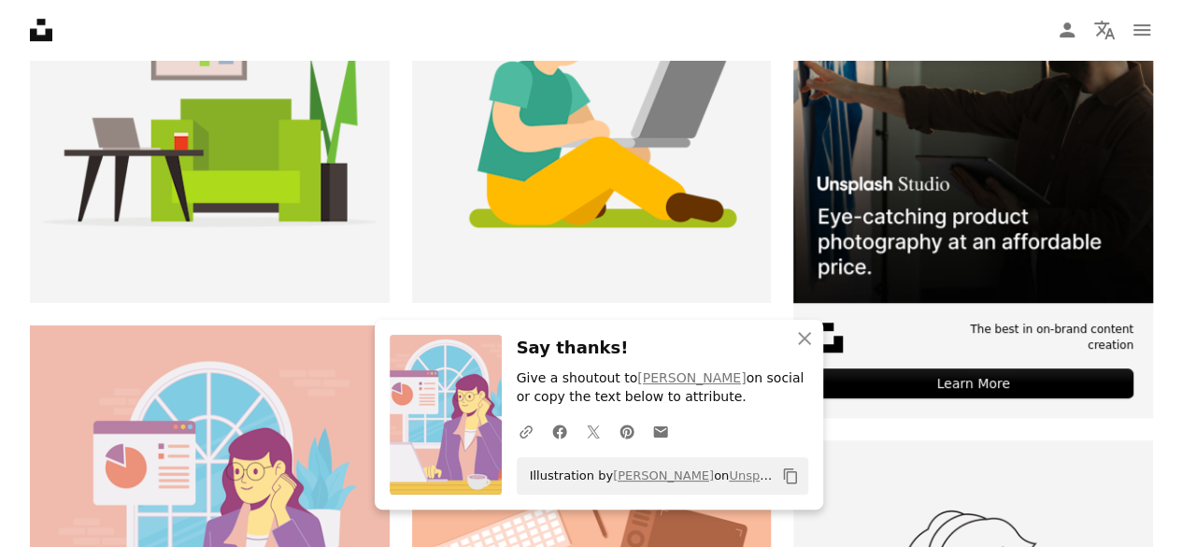
scroll to position [1589, 0]
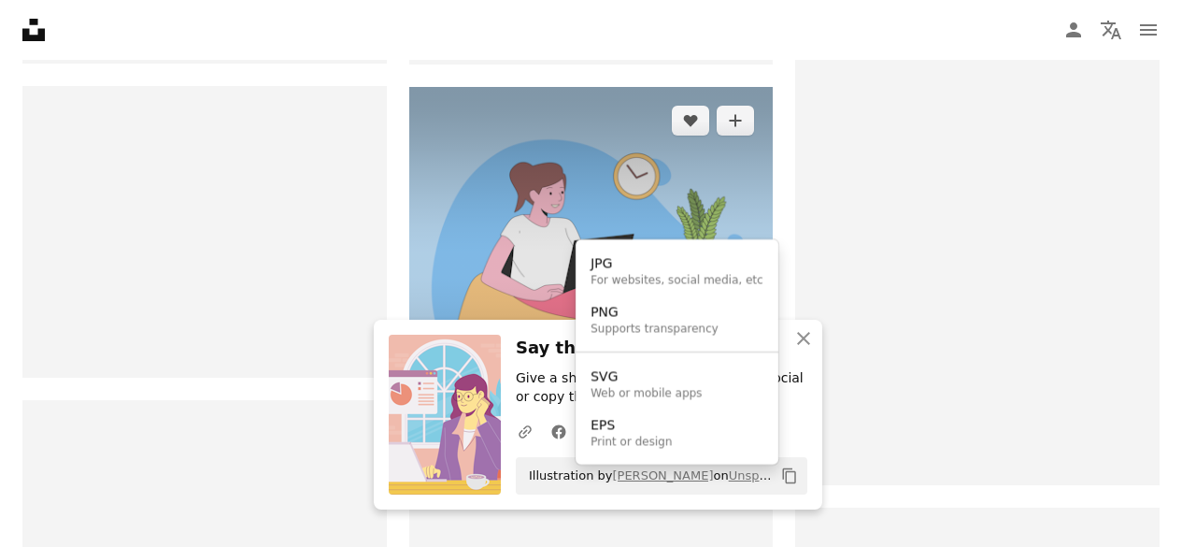
click at [738, 405] on icon "Arrow pointing down" at bounding box center [735, 416] width 15 height 22
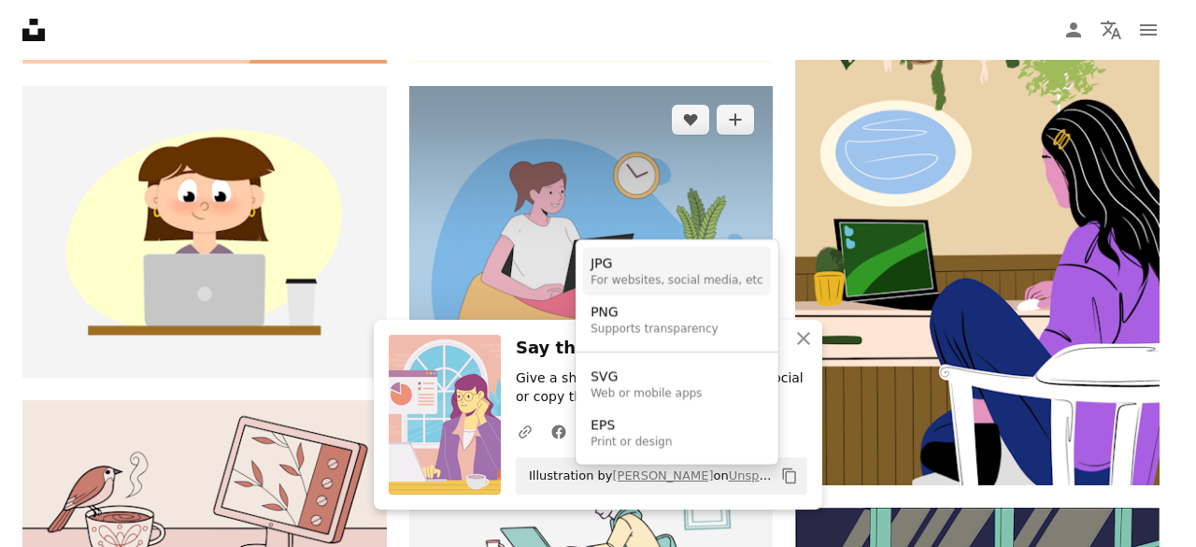
click at [654, 269] on div "JPG" at bounding box center [677, 263] width 173 height 19
